Goal: Transaction & Acquisition: Purchase product/service

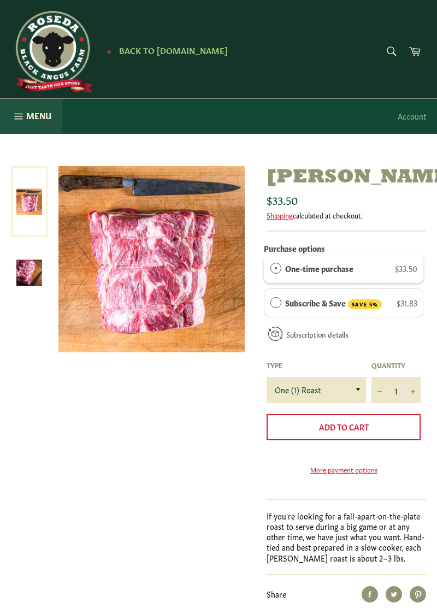
click at [25, 116] on button "Menu Site navigation" at bounding box center [31, 116] width 62 height 35
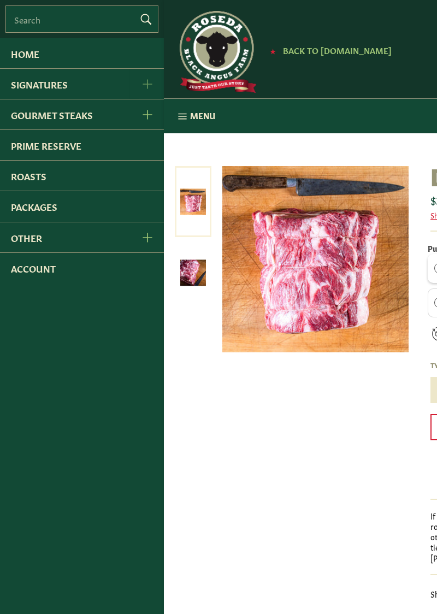
click at [144, 85] on icon "Signatures Menu" at bounding box center [148, 84] width 10 height 10
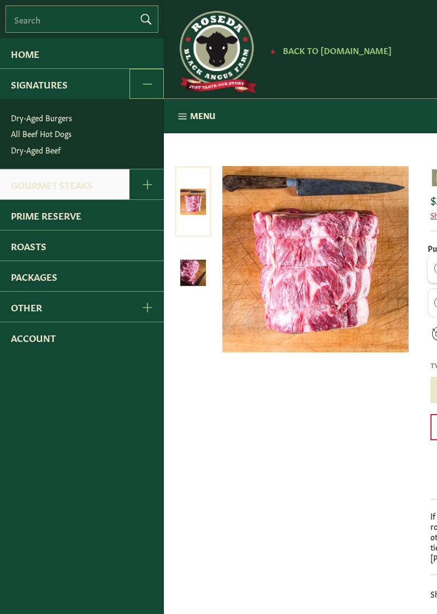
click at [74, 184] on link "Gourmet Steaks" at bounding box center [64, 184] width 129 height 30
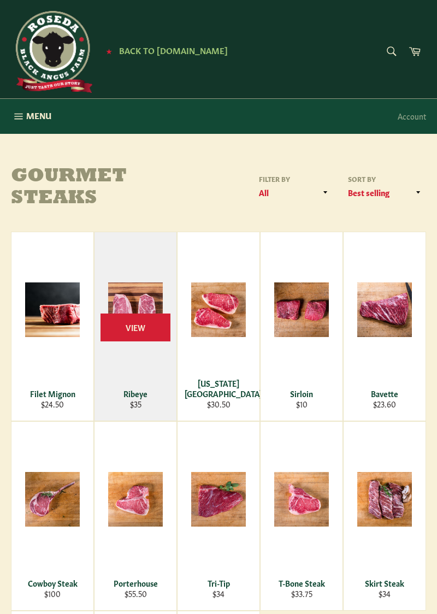
click at [127, 395] on div "Ribeye" at bounding box center [136, 393] width 68 height 10
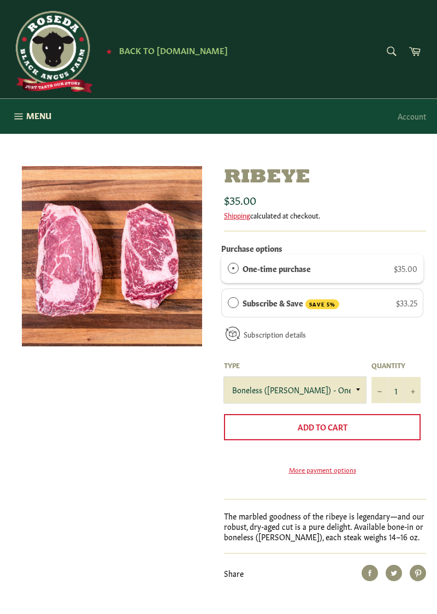
click at [357, 388] on select "Boneless ([PERSON_NAME]) - One Steak Bone-In - One Steak" at bounding box center [295, 390] width 142 height 26
click at [125, 439] on div "Ribeye Sale Regular price $35.00 Shipping calculated at checkout. Purchase opti…" at bounding box center [213, 373] width 426 height 415
